Goal: Information Seeking & Learning: Learn about a topic

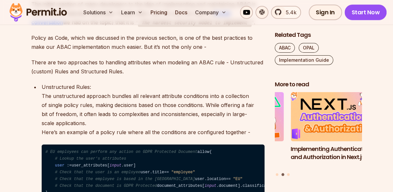
scroll to position [1443, 0]
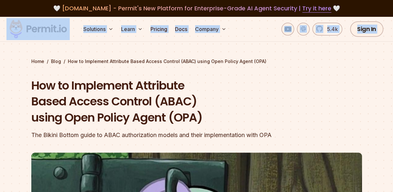
drag, startPoint x: 392, startPoint y: 13, endPoint x: 392, endPoint y: 25, distance: 11.6
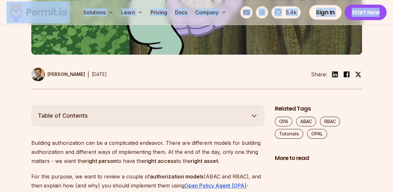
scroll to position [380, 0]
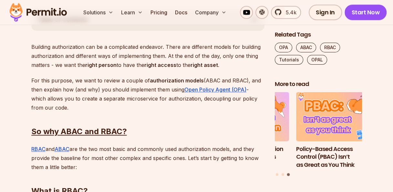
click at [213, 113] on h2 "So why ABAC and RBAC?" at bounding box center [147, 119] width 233 height 36
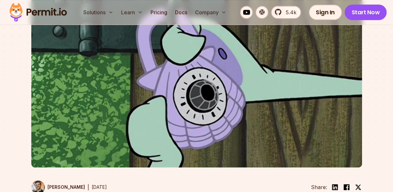
scroll to position [0, 0]
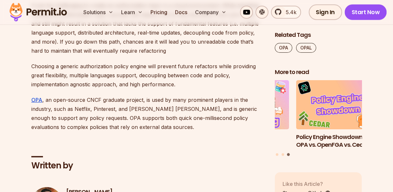
scroll to position [3150, 0]
